Goal: Task Accomplishment & Management: Manage account settings

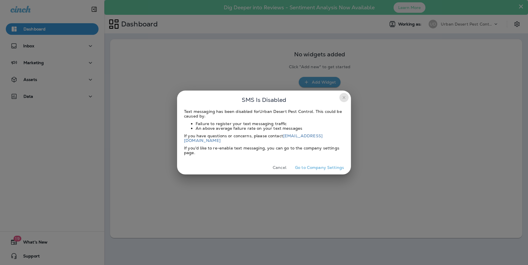
click at [342, 100] on icon "close" at bounding box center [344, 97] width 5 height 5
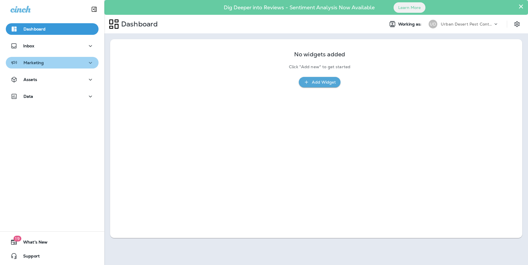
click at [92, 61] on button "Marketing" at bounding box center [52, 63] width 93 height 12
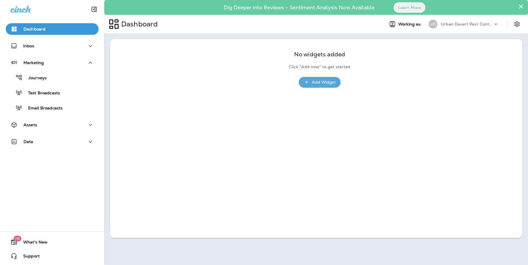
click at [41, 27] on p "Dashboard" at bounding box center [34, 29] width 22 height 5
click at [517, 24] on icon "Settings" at bounding box center [517, 24] width 7 height 7
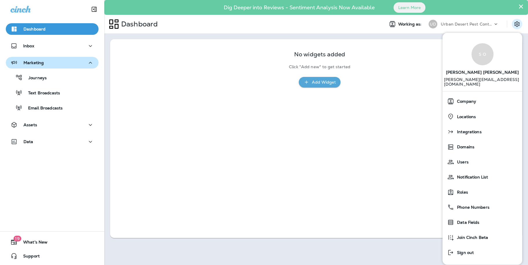
click at [87, 61] on icon "button" at bounding box center [90, 62] width 7 height 7
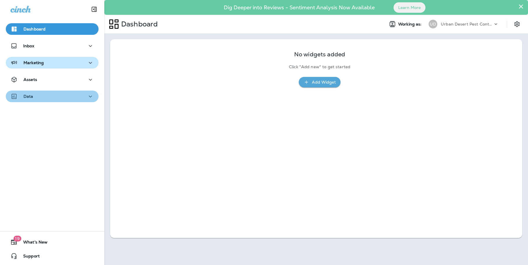
click at [91, 94] on button "Data" at bounding box center [52, 96] width 93 height 12
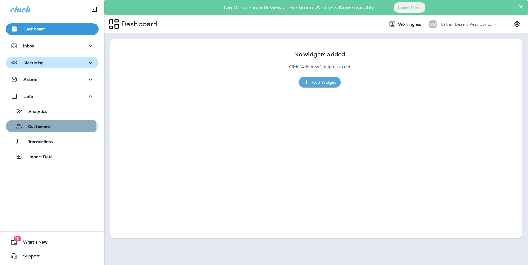
click at [31, 127] on p "Customers" at bounding box center [36, 127] width 28 height 6
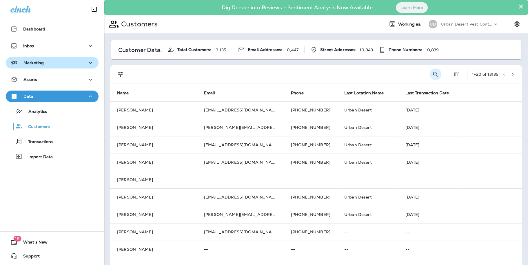
click at [432, 73] on icon "Search Customers" at bounding box center [435, 74] width 7 height 7
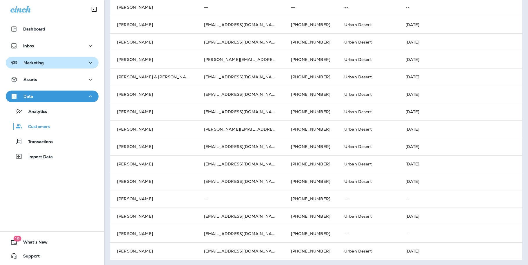
scroll to position [190, 0]
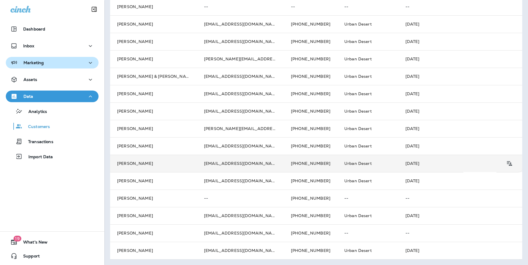
click at [123, 163] on td "[PERSON_NAME]" at bounding box center [153, 162] width 87 height 17
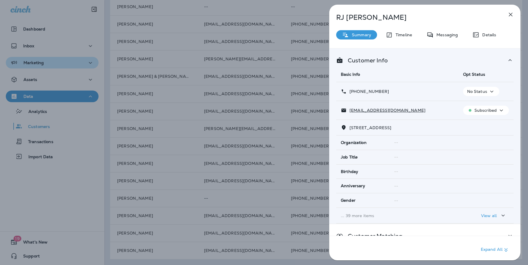
click at [500, 110] on icon "button" at bounding box center [501, 110] width 3 height 2
click at [493, 123] on p "Unsubscribe" at bounding box center [486, 124] width 25 height 5
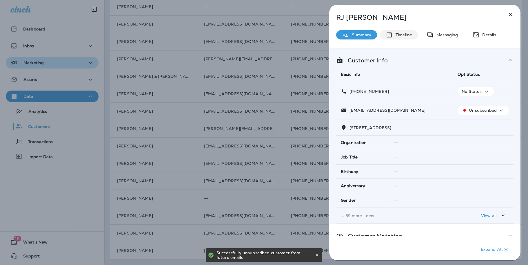
click at [404, 34] on p "Timeline" at bounding box center [402, 34] width 19 height 5
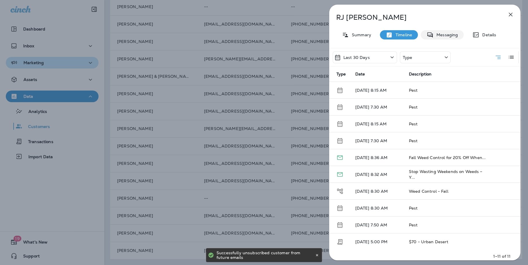
click at [451, 34] on p "Messaging" at bounding box center [446, 34] width 24 height 5
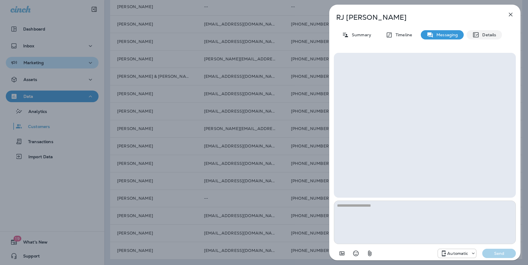
click at [485, 34] on p "Details" at bounding box center [487, 34] width 17 height 5
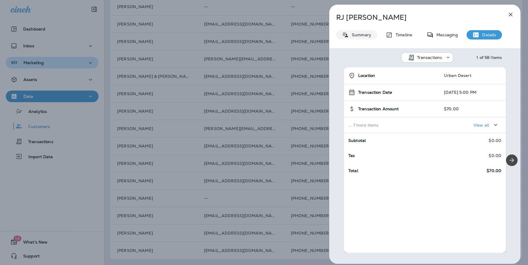
click at [361, 34] on p "Summary" at bounding box center [360, 34] width 22 height 5
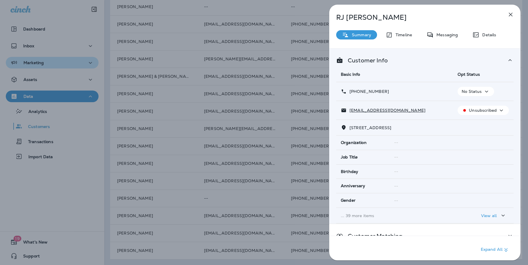
click at [483, 90] on icon "button" at bounding box center [486, 91] width 7 height 7
click at [477, 103] on p "Opt out" at bounding box center [472, 105] width 16 height 5
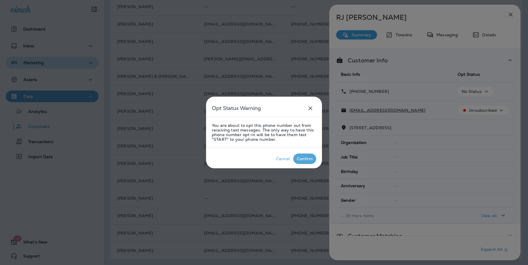
click at [302, 157] on div "Confirm" at bounding box center [305, 158] width 16 height 5
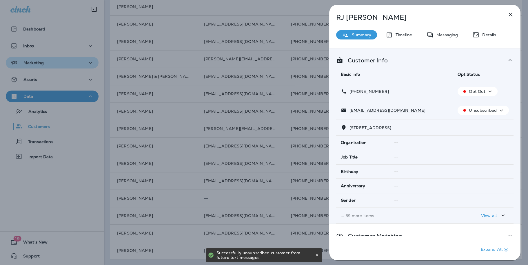
click at [510, 14] on icon "button" at bounding box center [510, 14] width 7 height 7
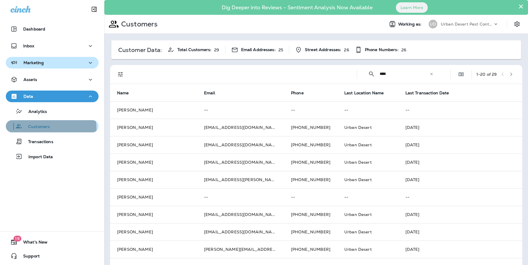
click at [38, 129] on p "Customers" at bounding box center [36, 127] width 28 height 6
drag, startPoint x: 387, startPoint y: 75, endPoint x: 352, endPoint y: 74, distance: 34.8
click at [352, 74] on div "​ **** ​ ​ 1 - 20 of 29" at bounding box center [317, 74] width 405 height 19
type input "*******"
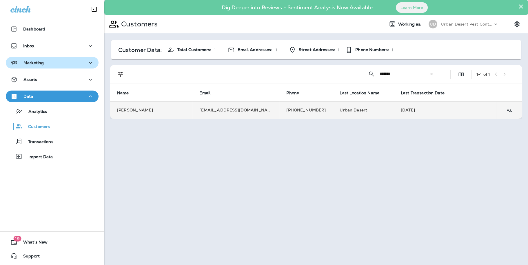
click at [117, 109] on td "[PERSON_NAME]" at bounding box center [151, 109] width 82 height 17
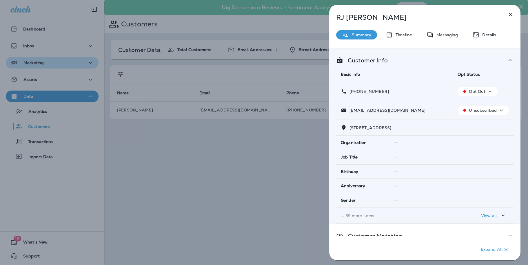
click at [512, 15] on icon "button" at bounding box center [511, 15] width 4 height 4
